Goal: Task Accomplishment & Management: Use online tool/utility

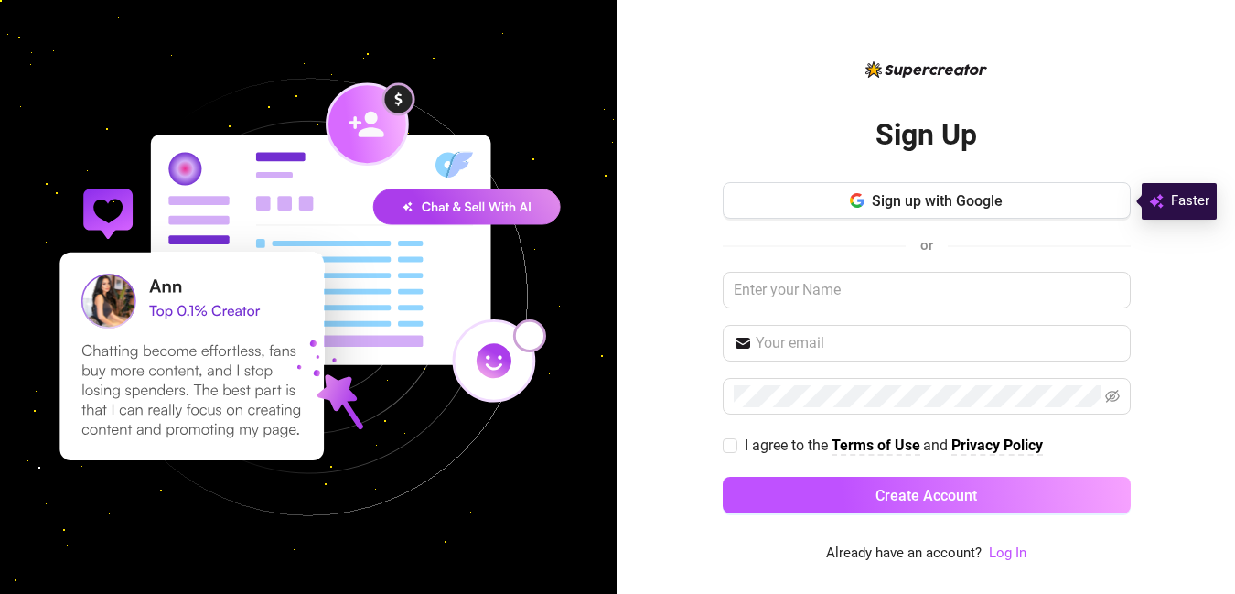
click at [894, 203] on span "Sign up with Google" at bounding box center [937, 200] width 131 height 17
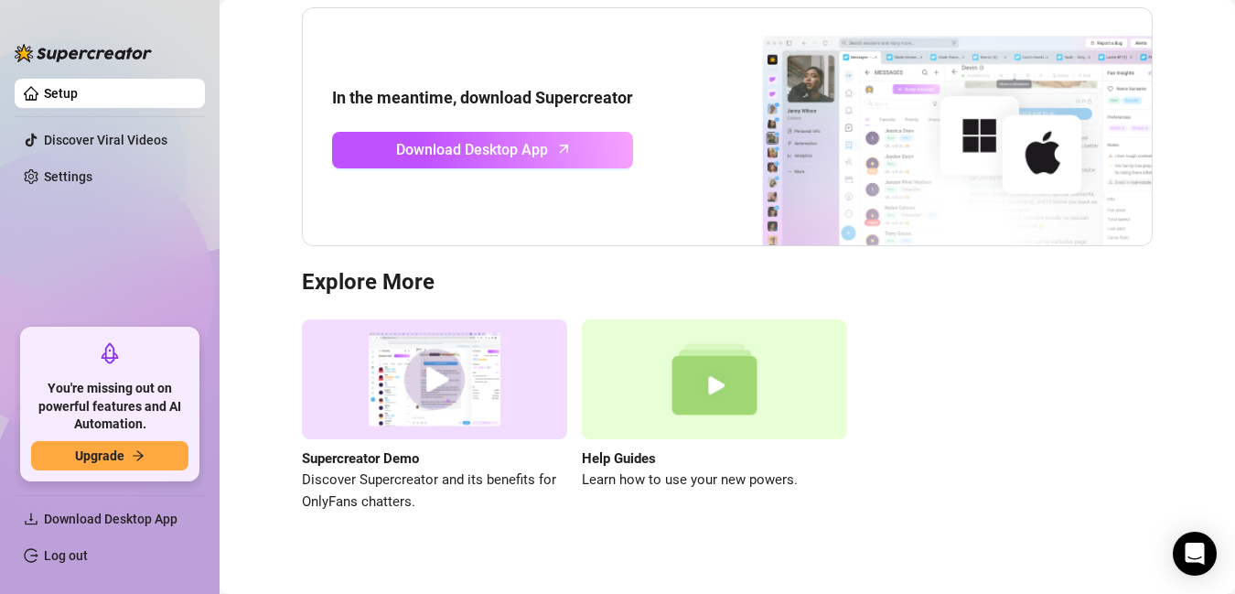
scroll to position [199, 0]
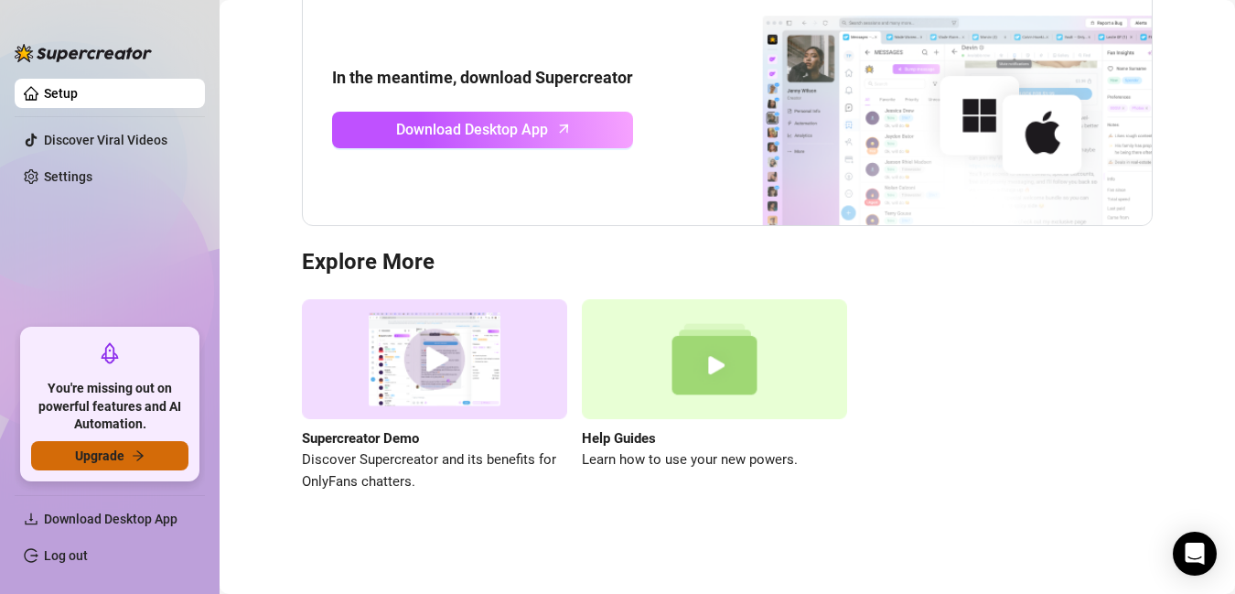
click at [166, 460] on button "Upgrade" at bounding box center [109, 455] width 157 height 29
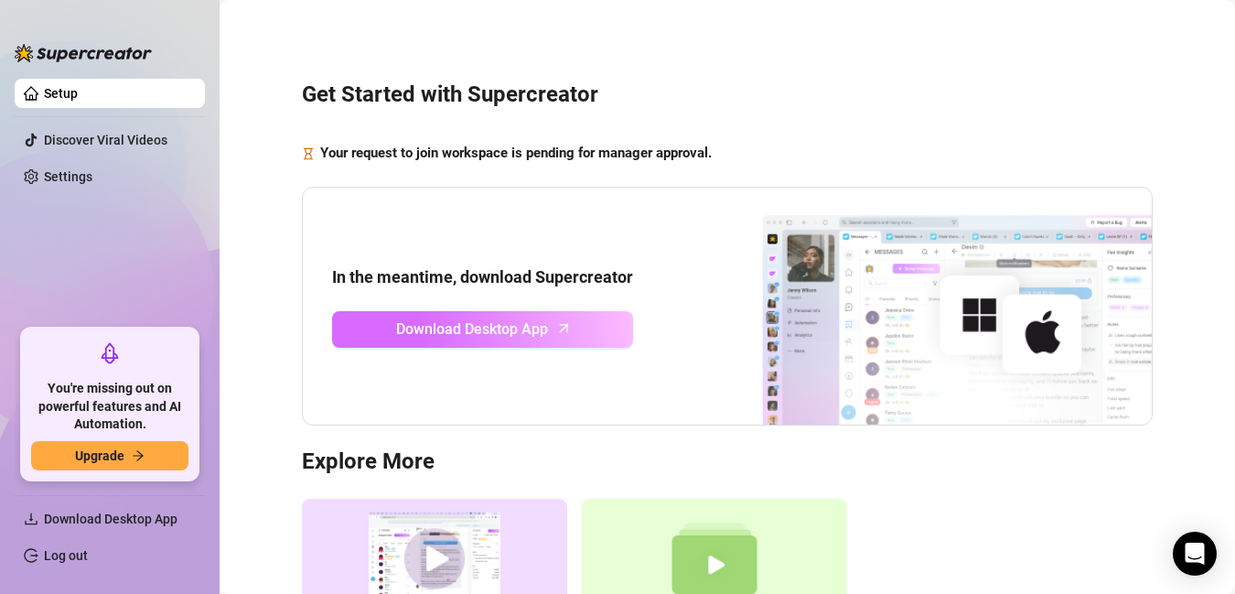
click at [581, 338] on link "Download Desktop App" at bounding box center [482, 329] width 301 height 37
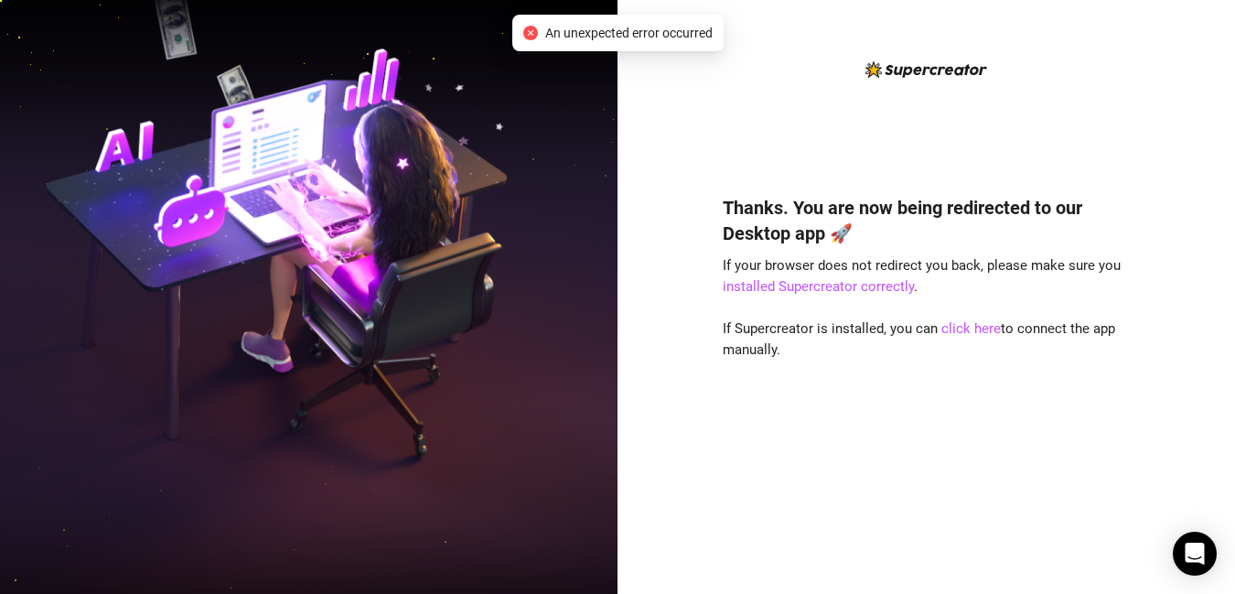
click at [665, 35] on span "An unexpected error occurred" at bounding box center [628, 33] width 167 height 20
click at [528, 28] on icon "close-circle" at bounding box center [530, 33] width 15 height 15
click at [962, 325] on link "click here" at bounding box center [970, 328] width 59 height 16
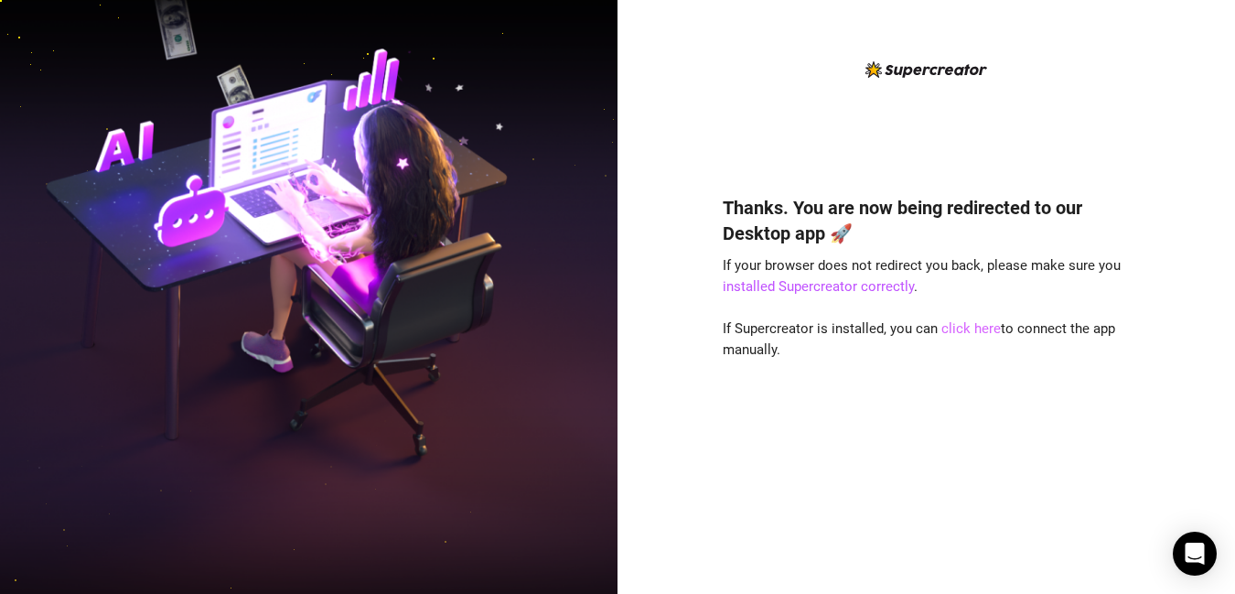
click at [976, 331] on link "click here" at bounding box center [970, 328] width 59 height 16
click at [855, 288] on link "installed Supercreator correctly" at bounding box center [817, 286] width 191 height 16
